Goal: Find specific page/section

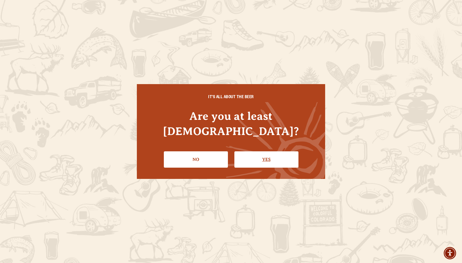
click at [261, 154] on link "Yes" at bounding box center [266, 159] width 64 height 16
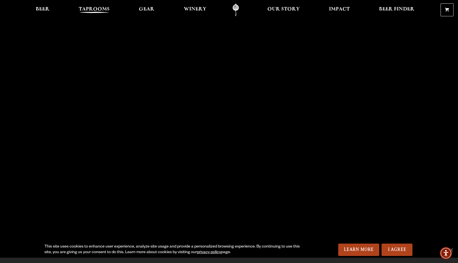
click at [91, 11] on span "Taprooms" at bounding box center [94, 9] width 31 height 4
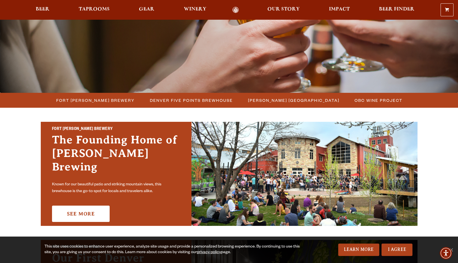
scroll to position [90, 0]
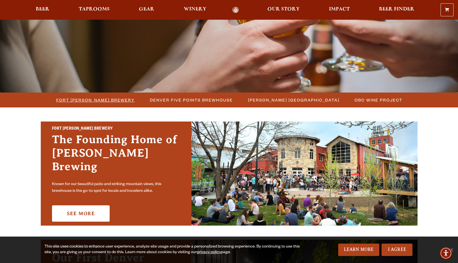
click at [92, 103] on span "Fort [PERSON_NAME] Brewery" at bounding box center [95, 100] width 78 height 8
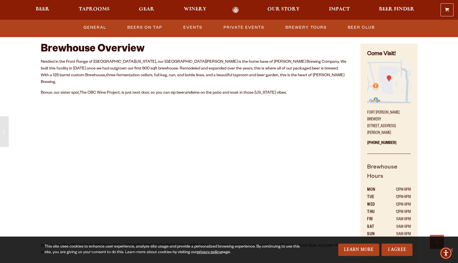
scroll to position [272, 0]
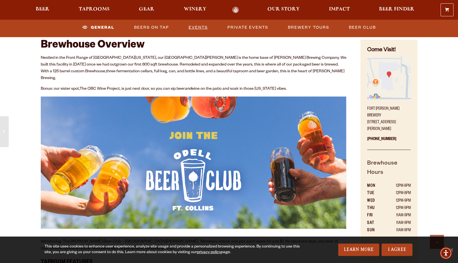
click at [192, 26] on link "Events" at bounding box center [198, 27] width 24 height 13
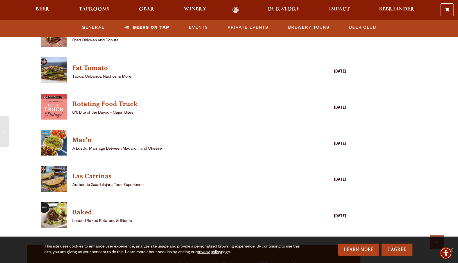
scroll to position [1493, 0]
click at [96, 171] on h4 "Las Catrinas" at bounding box center [185, 175] width 227 height 9
